Goal: Information Seeking & Learning: Find specific fact

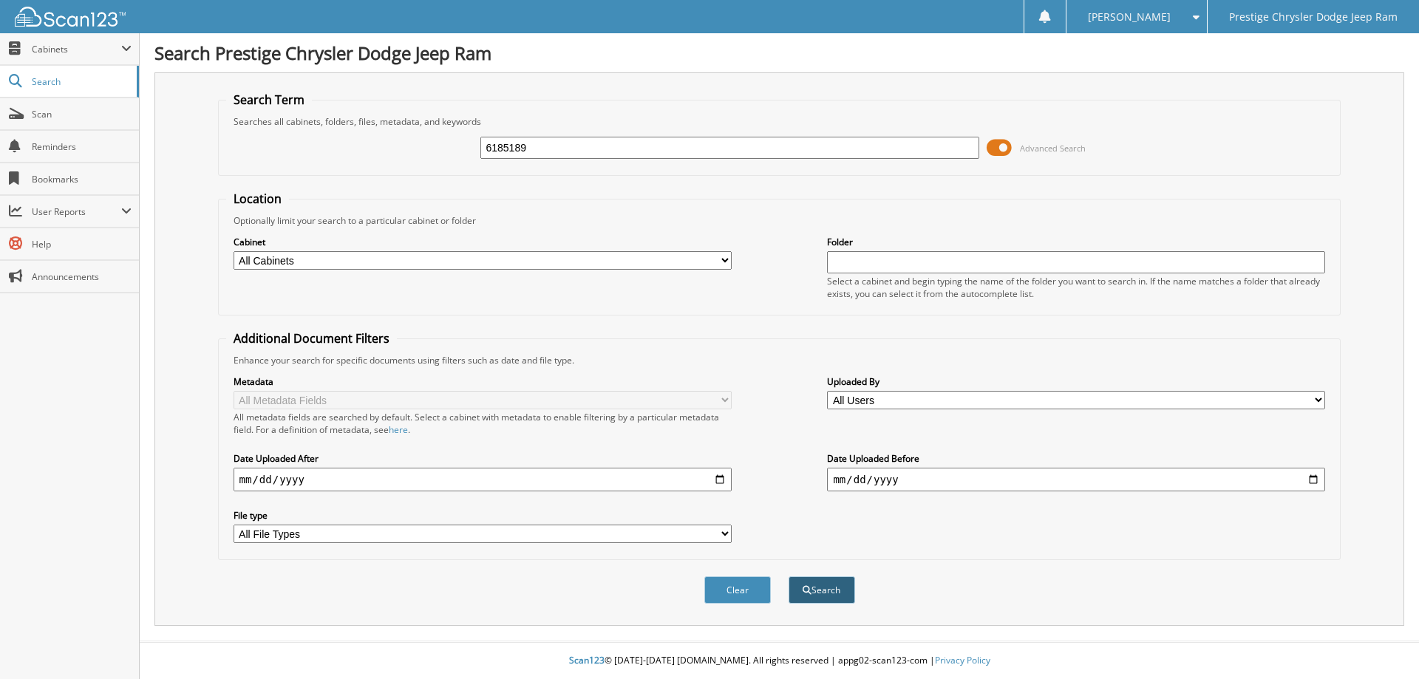
type input "6185189"
click at [824, 593] on button "Search" at bounding box center [822, 589] width 67 height 27
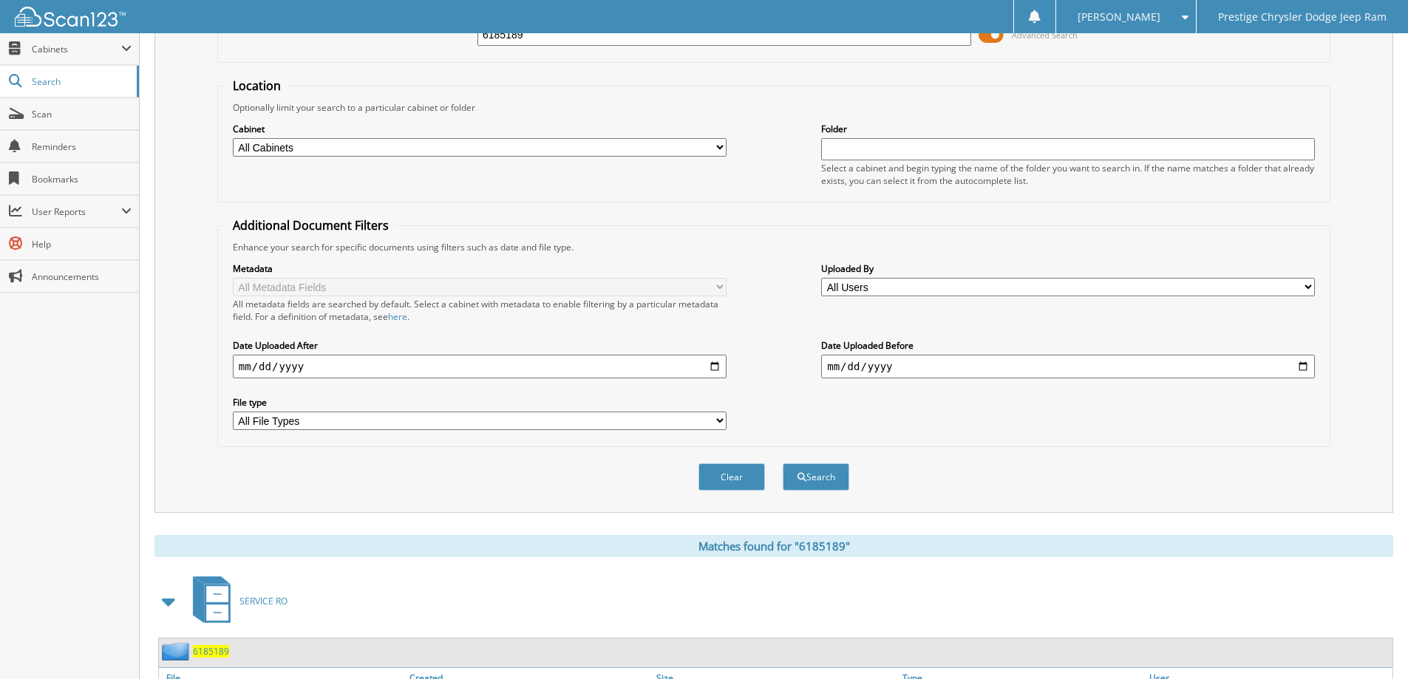
scroll to position [237, 0]
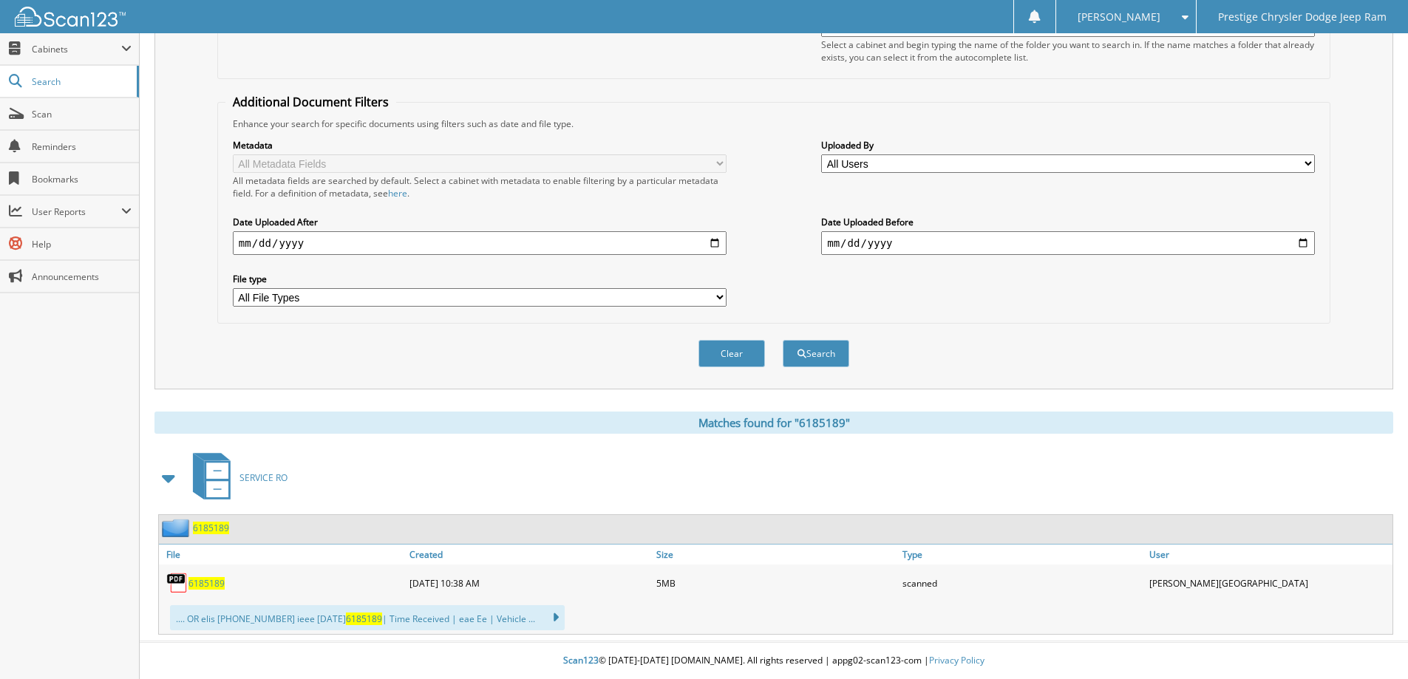
click at [208, 582] on span "6185189" at bounding box center [206, 583] width 36 height 13
